Goal: Check status: Check status

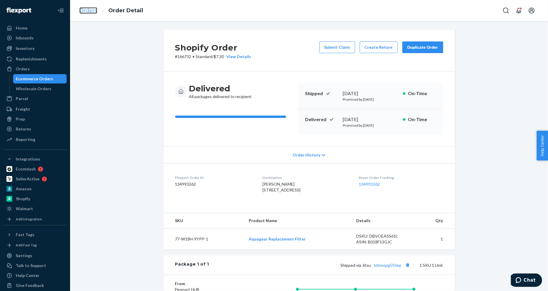
click at [90, 13] on link "Orders" at bounding box center [88, 10] width 18 height 6
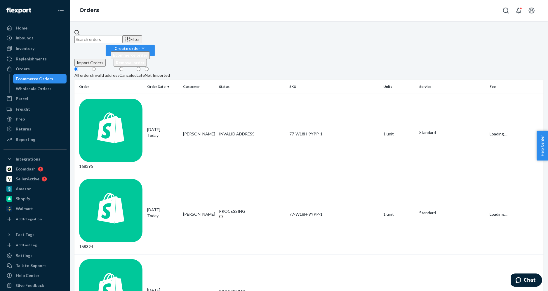
click at [122, 36] on input "text" at bounding box center [98, 40] width 48 height 8
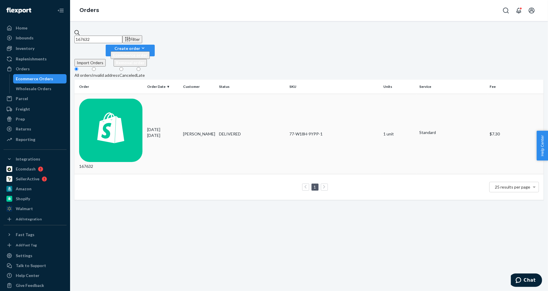
type input "167632"
click at [204, 94] on td "[PERSON_NAME]" at bounding box center [199, 134] width 36 height 80
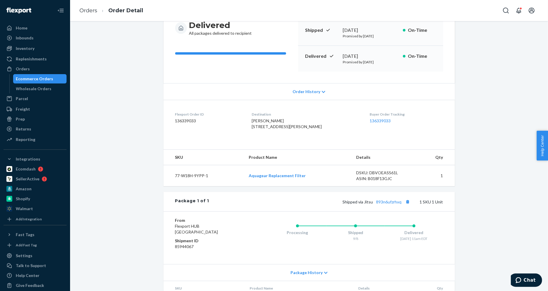
scroll to position [107, 0]
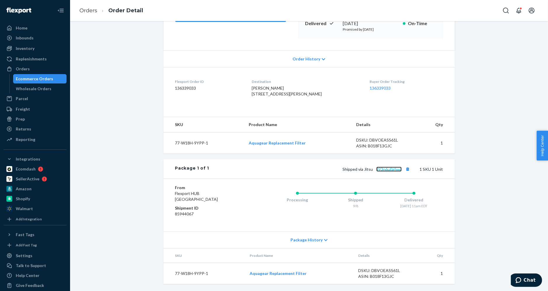
click at [386, 168] on link "893n6ufzrhxq" at bounding box center [388, 169] width 25 height 5
click at [23, 30] on div "Home" at bounding box center [22, 28] width 12 height 6
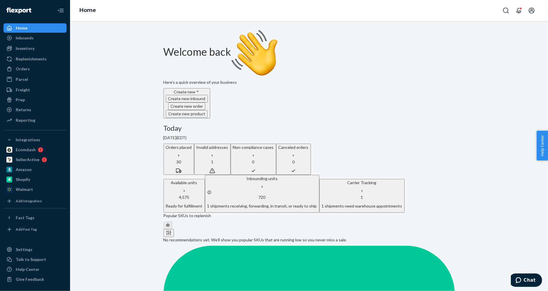
click at [228, 144] on p "Invalid addresses" at bounding box center [212, 147] width 32 height 6
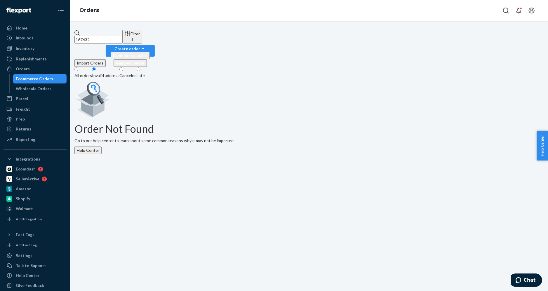
drag, startPoint x: 109, startPoint y: 36, endPoint x: 87, endPoint y: 36, distance: 21.9
click at [87, 36] on input "167632" at bounding box center [98, 40] width 48 height 8
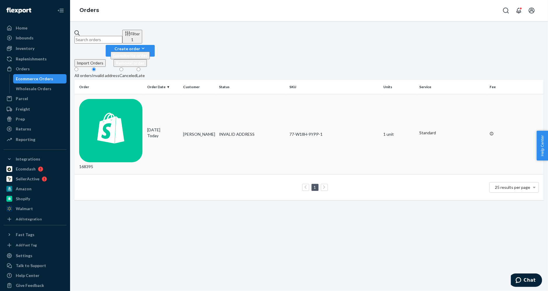
click at [204, 94] on td "[PERSON_NAME]" at bounding box center [199, 134] width 36 height 80
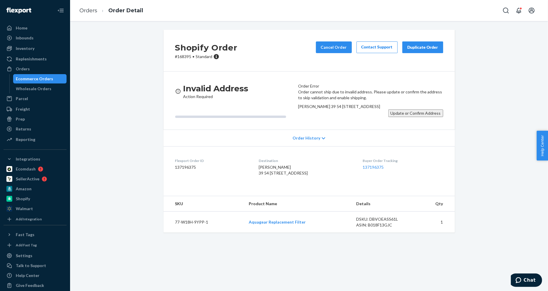
click at [396, 117] on button "Update or Confirm Address" at bounding box center [415, 113] width 55 height 8
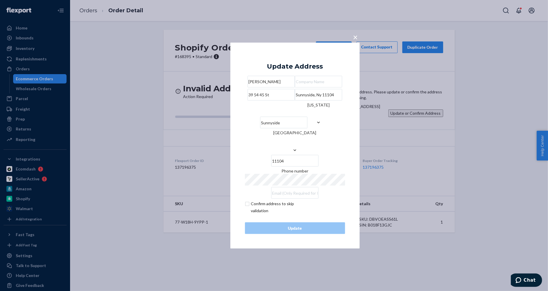
drag, startPoint x: 288, startPoint y: 123, endPoint x: 248, endPoint y: 123, distance: 40.8
click at [295, 100] on input "Sunnyside, Ny 11104" at bounding box center [318, 95] width 47 height 12
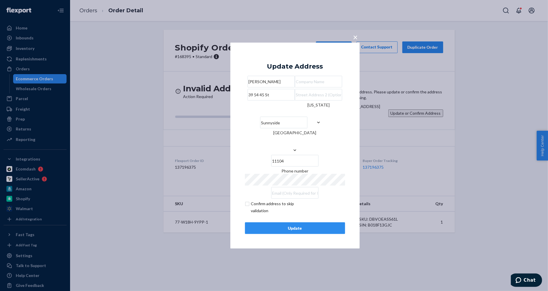
click at [292, 231] on div "Update" at bounding box center [295, 228] width 90 height 6
